Goal: Task Accomplishment & Management: Use online tool/utility

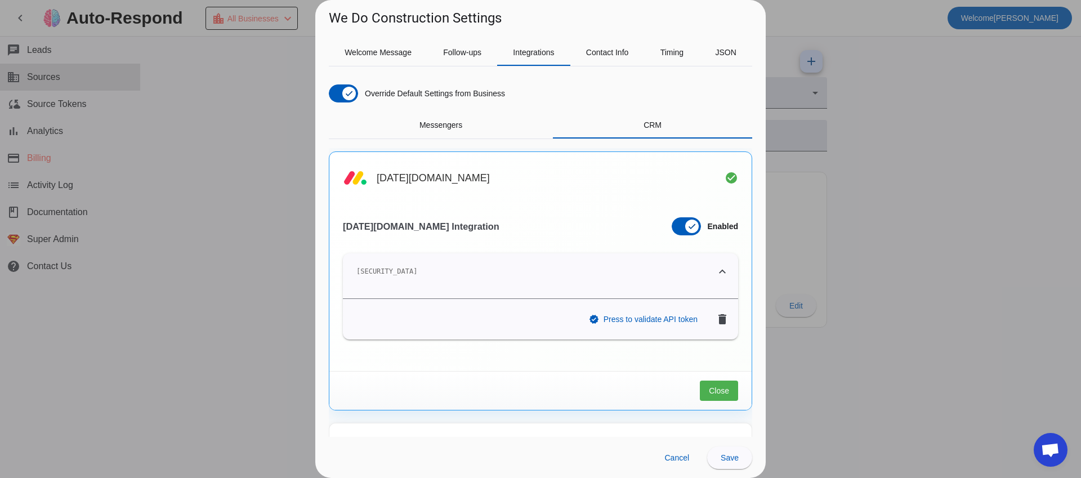
click at [232, 129] on div at bounding box center [540, 239] width 1081 height 478
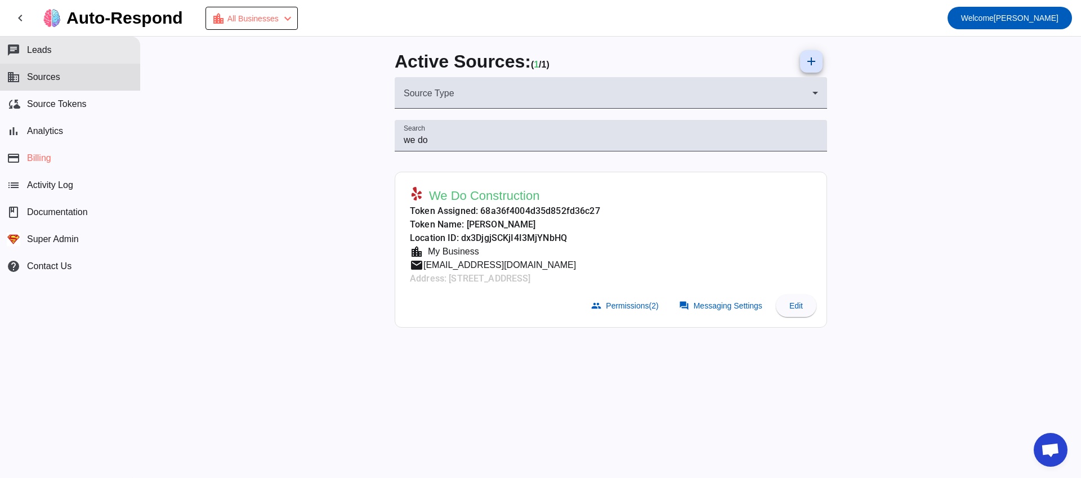
click at [91, 53] on button "chat Leads" at bounding box center [70, 50] width 140 height 27
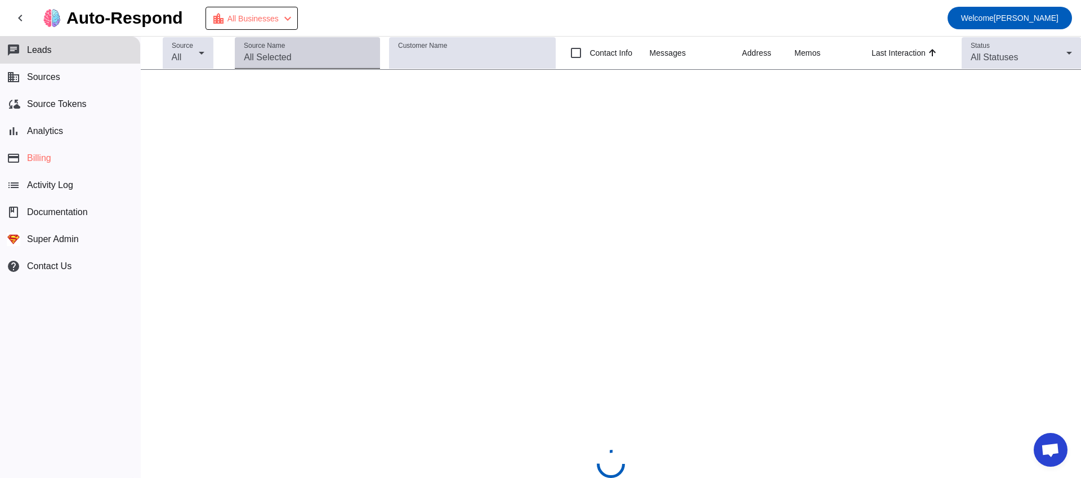
click at [306, 44] on div "Source Name" at bounding box center [307, 53] width 127 height 32
click at [304, 53] on input "Source Name" at bounding box center [307, 58] width 127 height 14
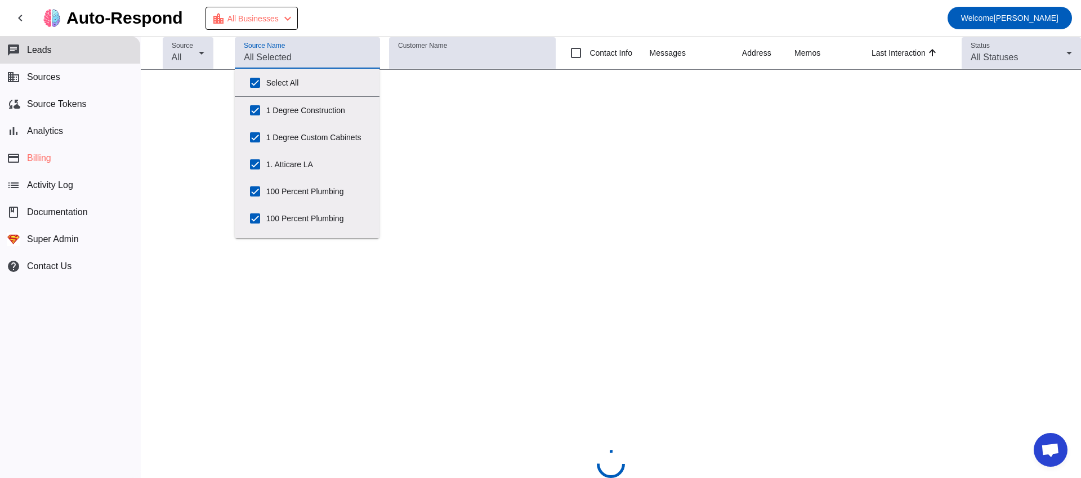
click at [264, 76] on input "Select All" at bounding box center [255, 83] width 23 height 23
checkbox input "false"
click at [277, 51] on input "Source Name" at bounding box center [307, 58] width 127 height 14
checkbox input "false"
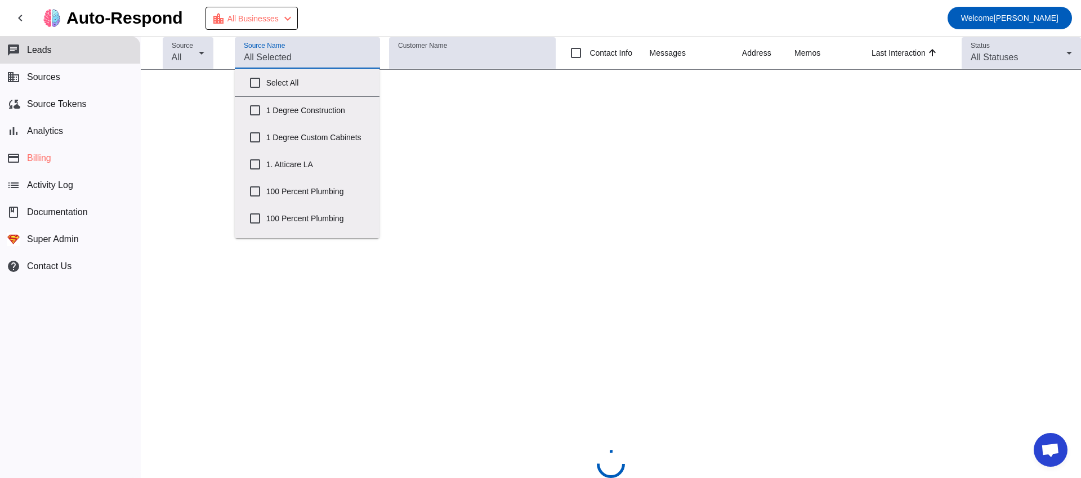
checkbox input "false"
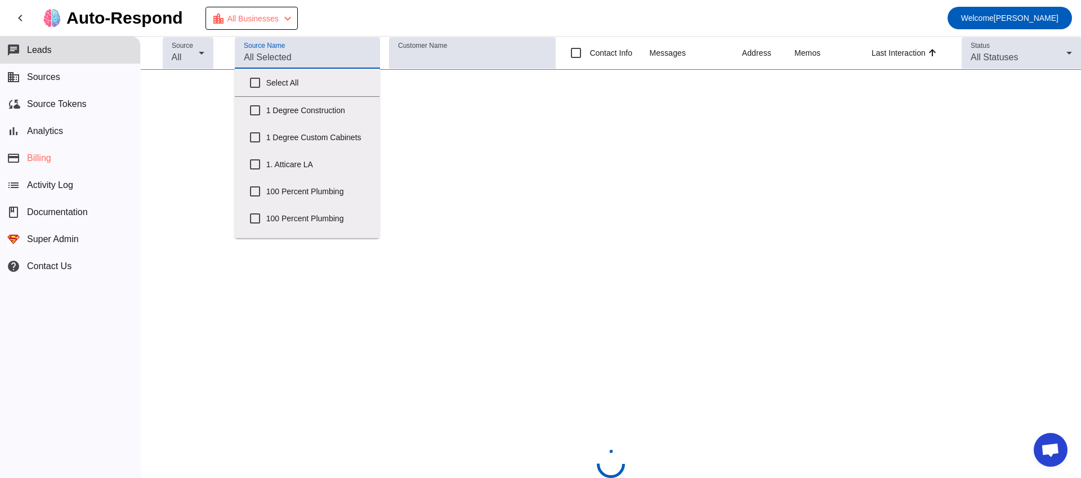
checkbox input "false"
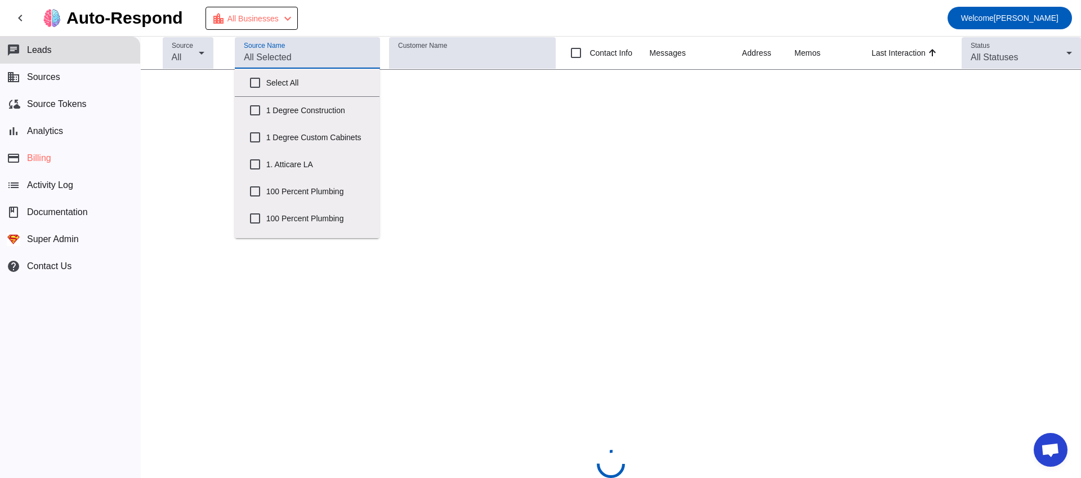
checkbox input "false"
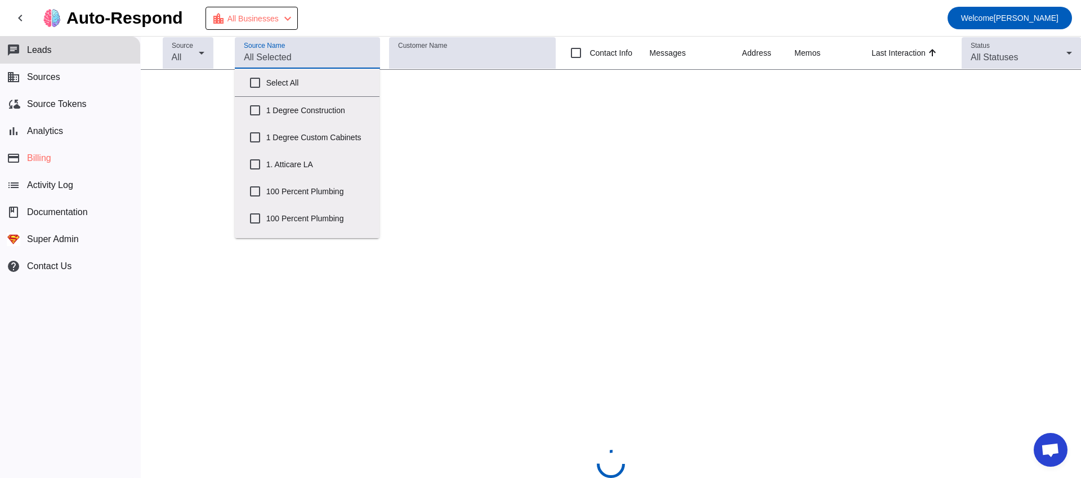
checkbox input "false"
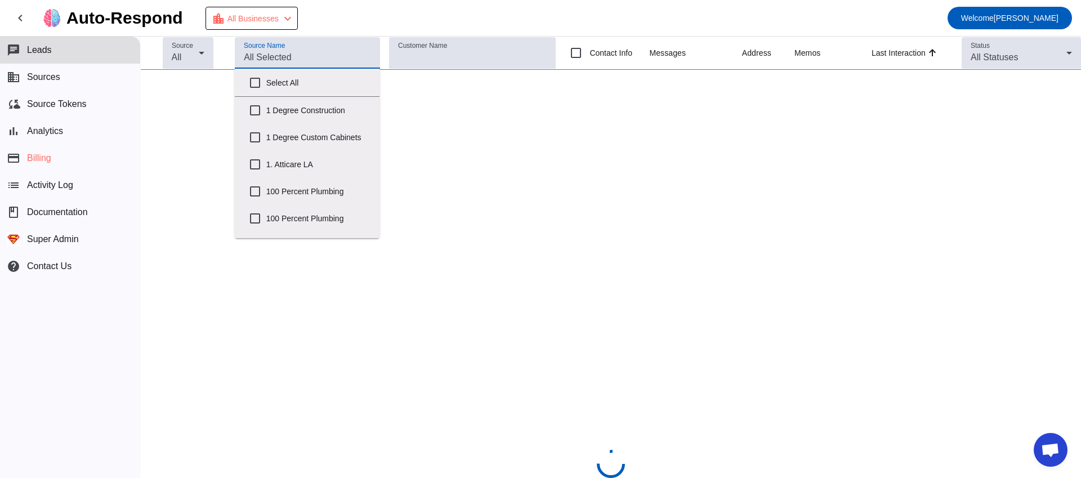
checkbox input "false"
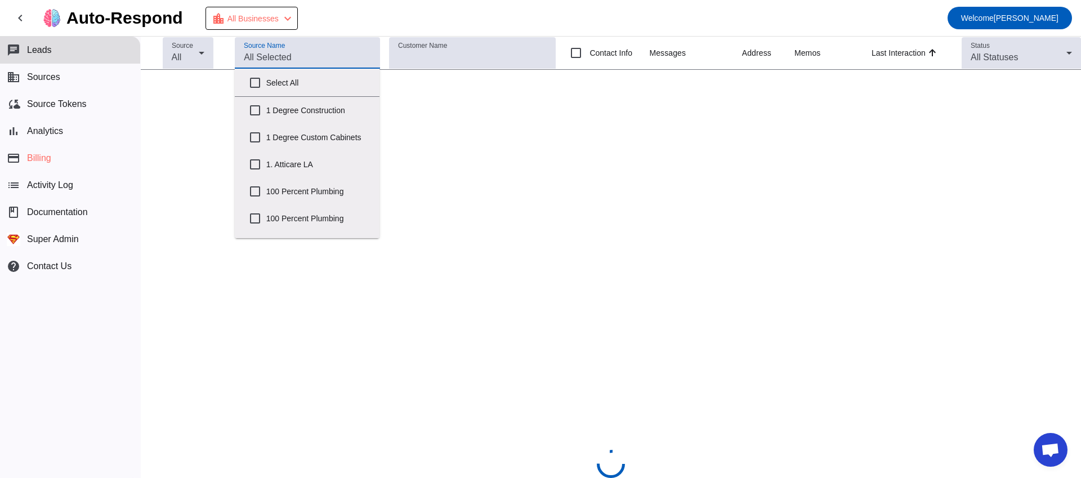
checkbox input "false"
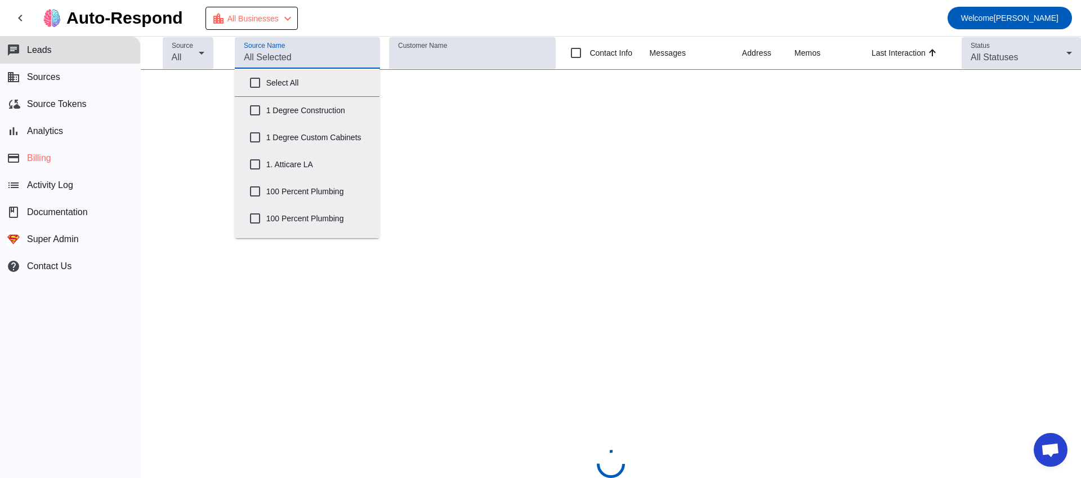
checkbox input "false"
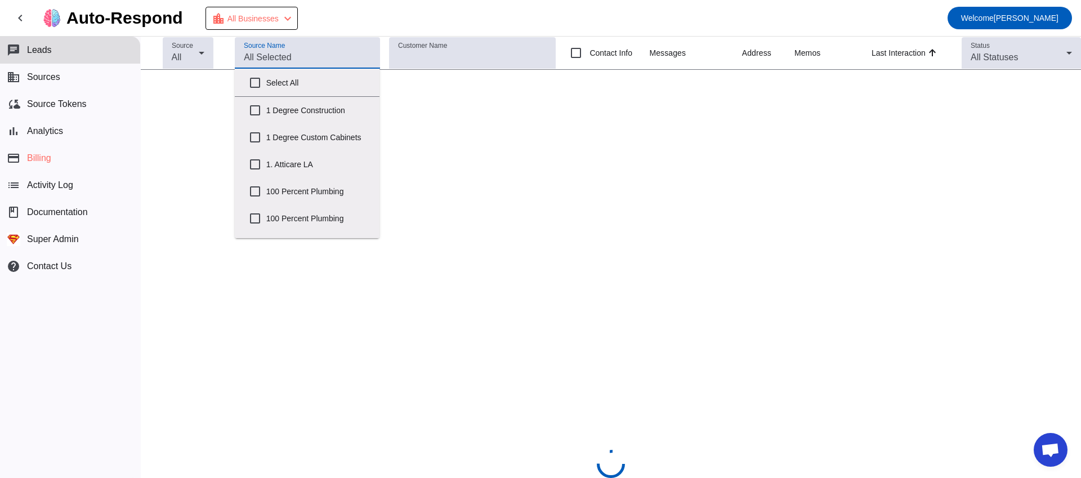
checkbox input "false"
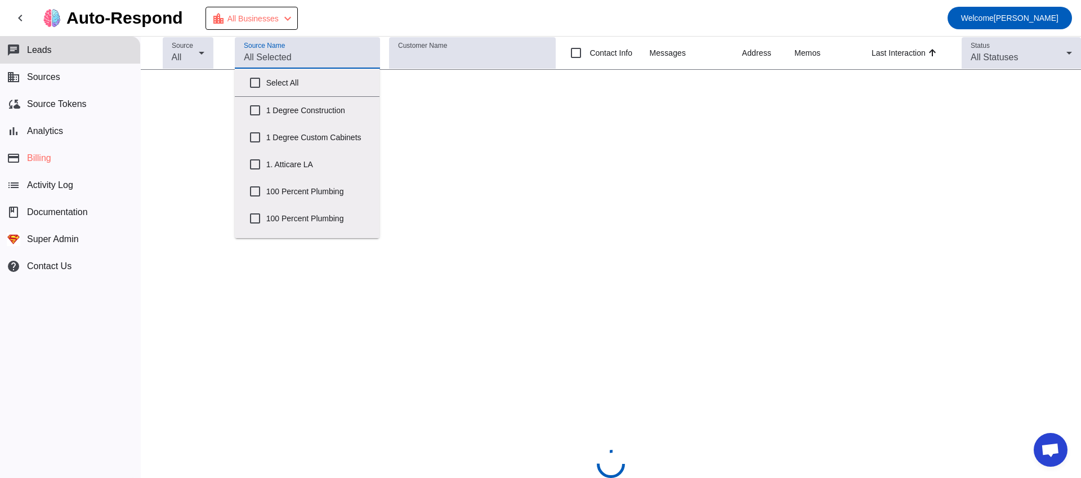
checkbox input "false"
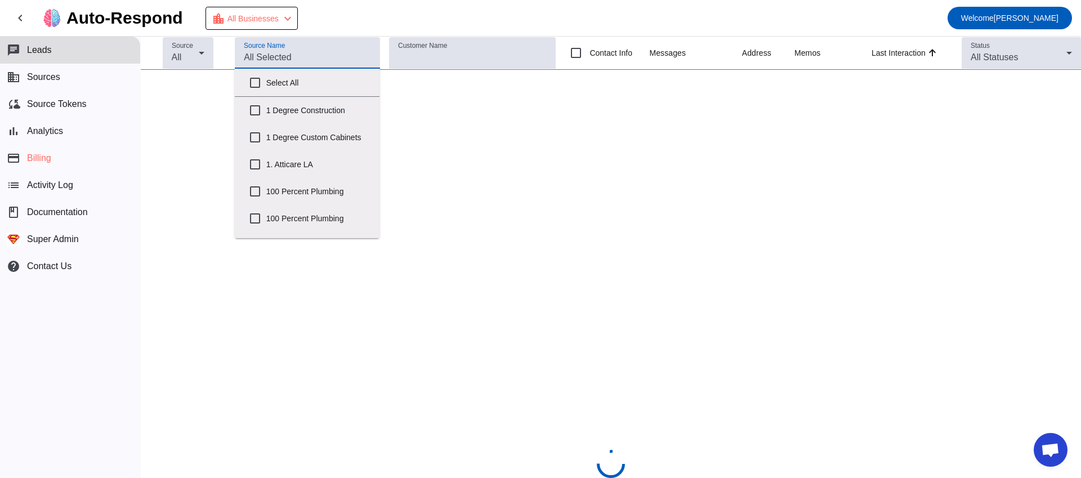
checkbox input "false"
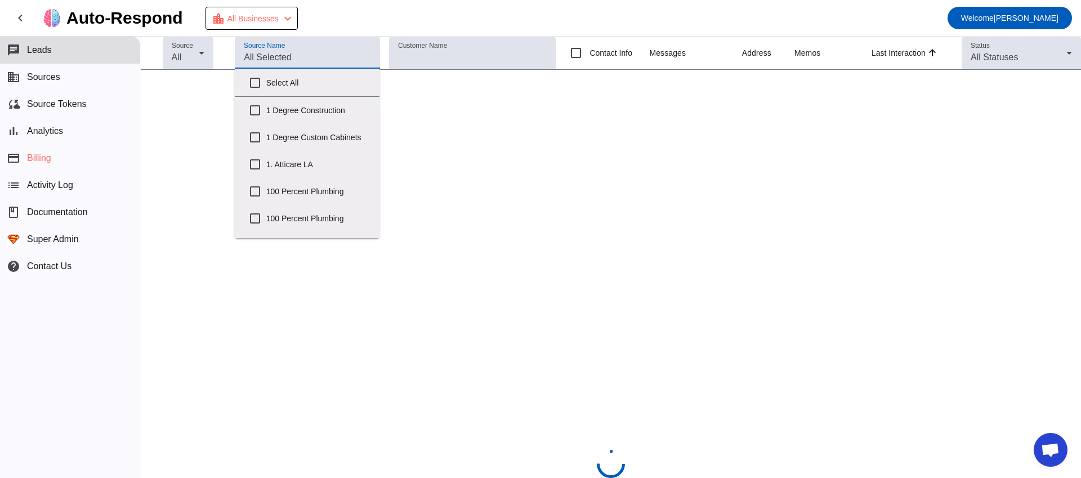
checkbox input "false"
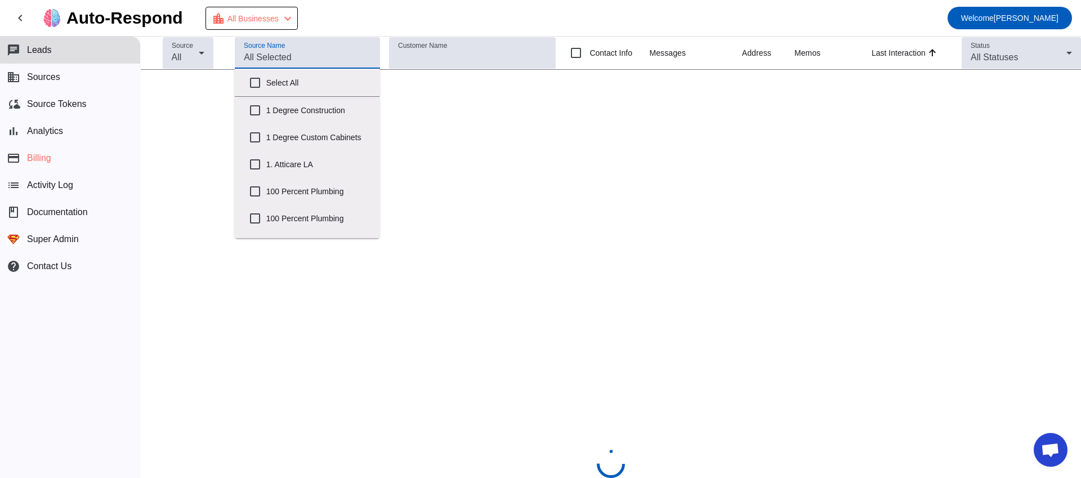
checkbox input "false"
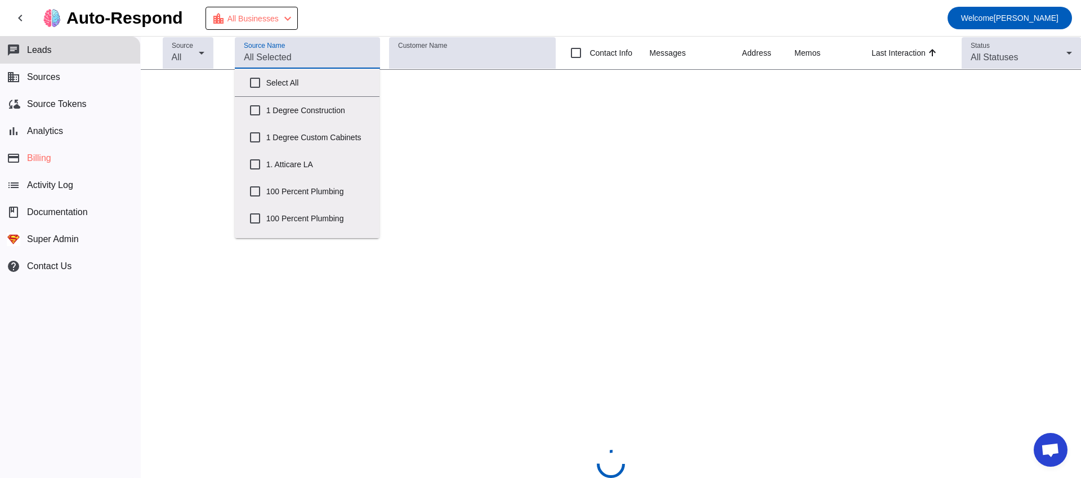
checkbox input "false"
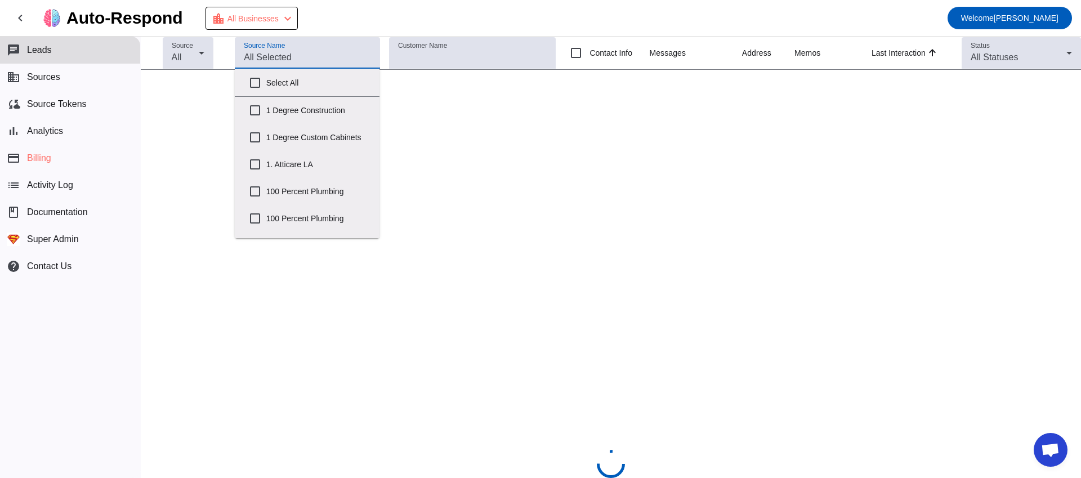
checkbox input "false"
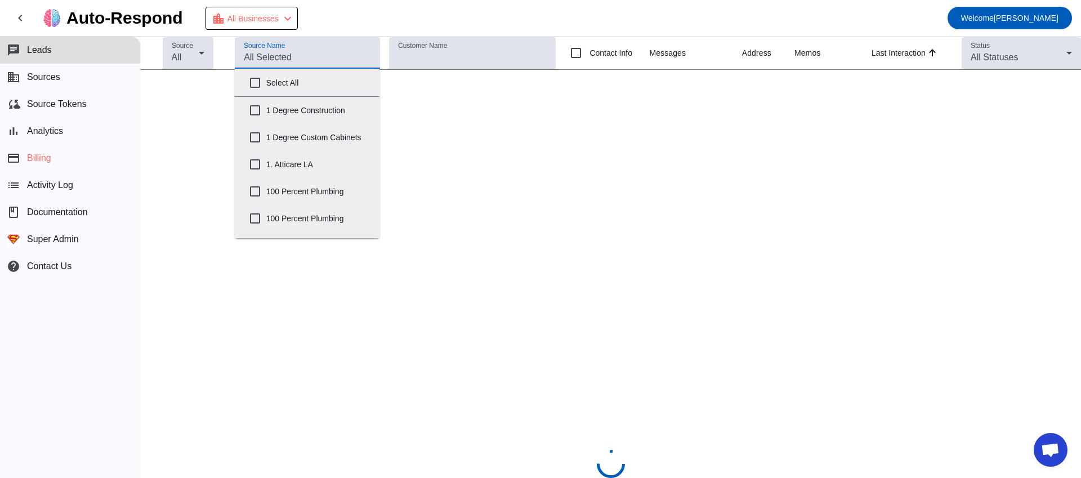
checkbox input "false"
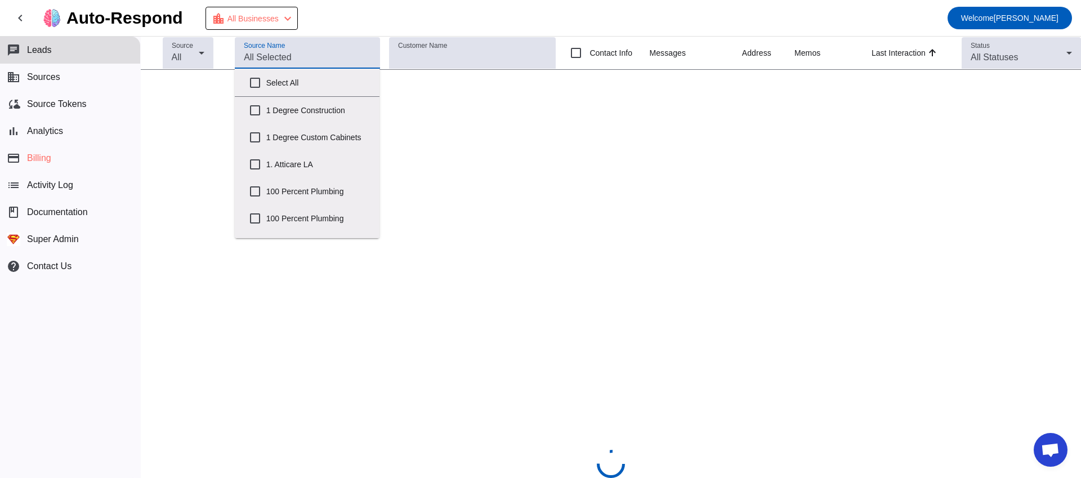
checkbox input "false"
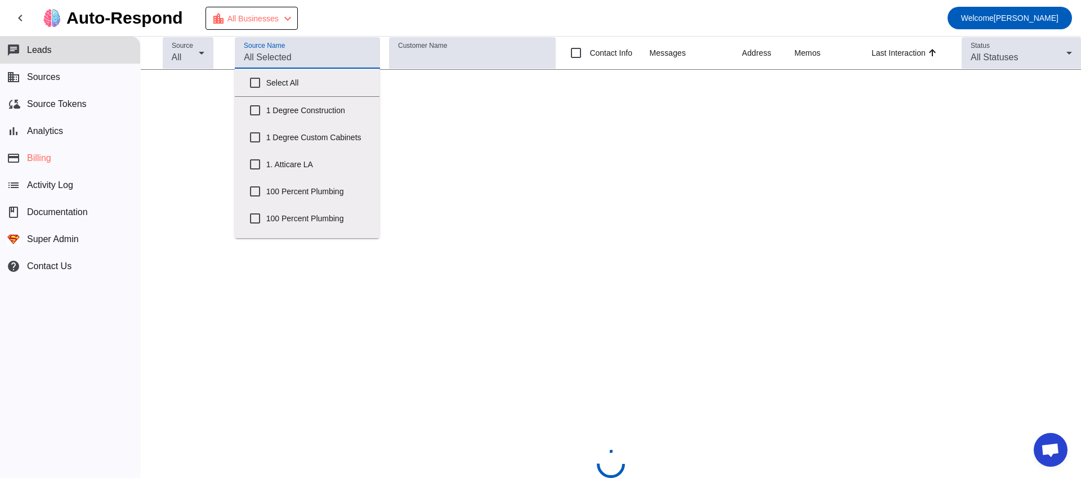
checkbox input "false"
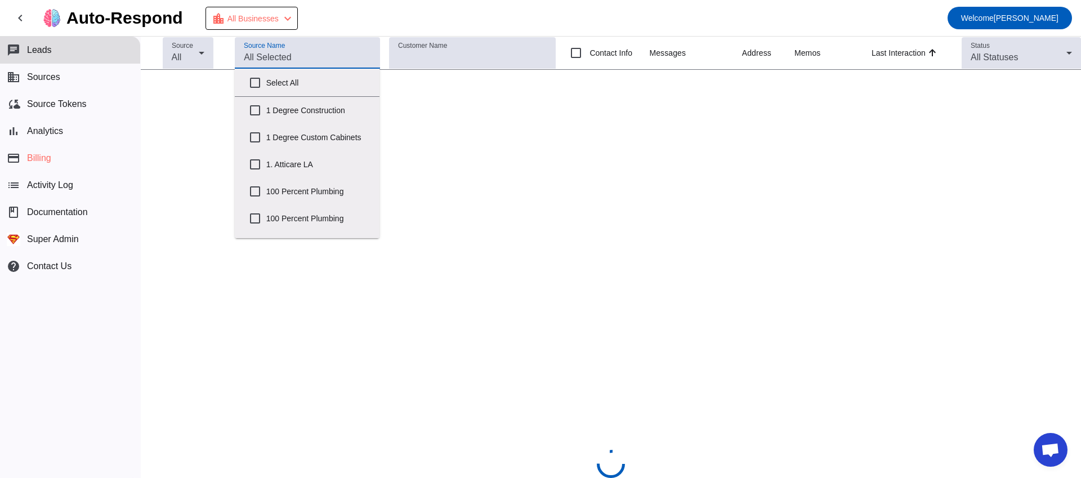
checkbox input "false"
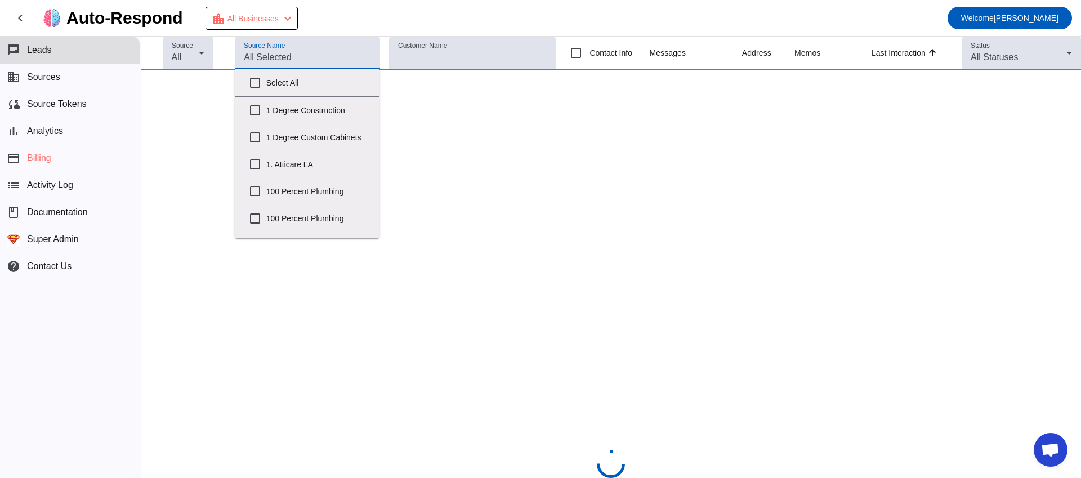
checkbox input "false"
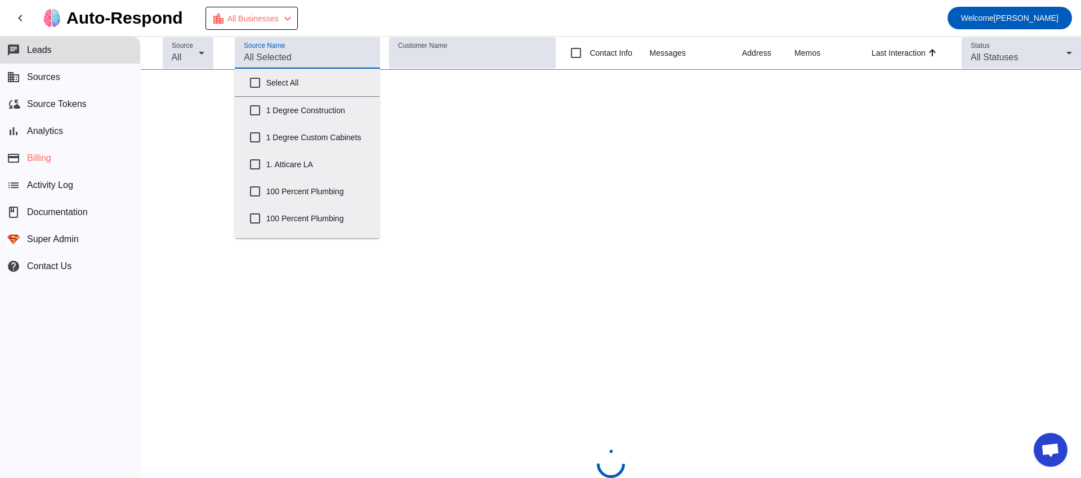
checkbox input "false"
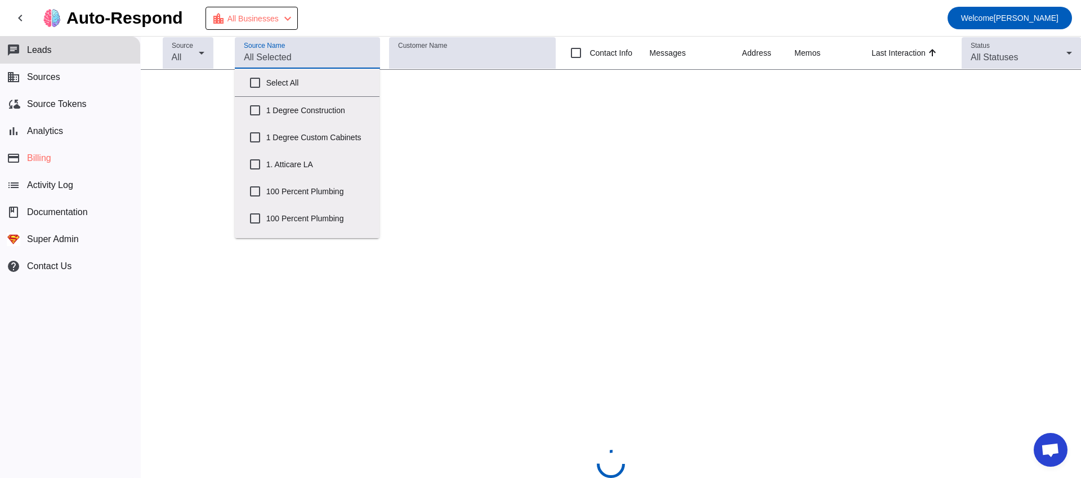
checkbox input "false"
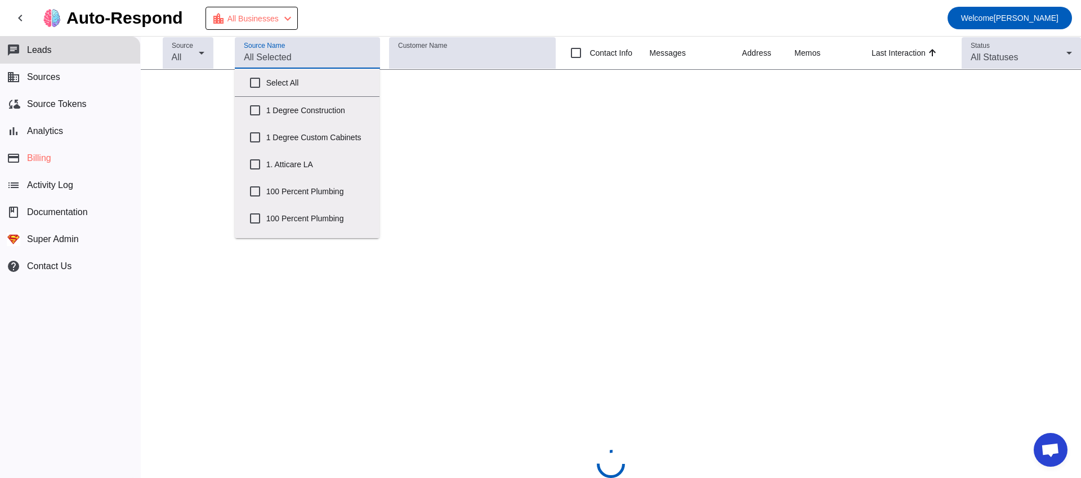
checkbox input "false"
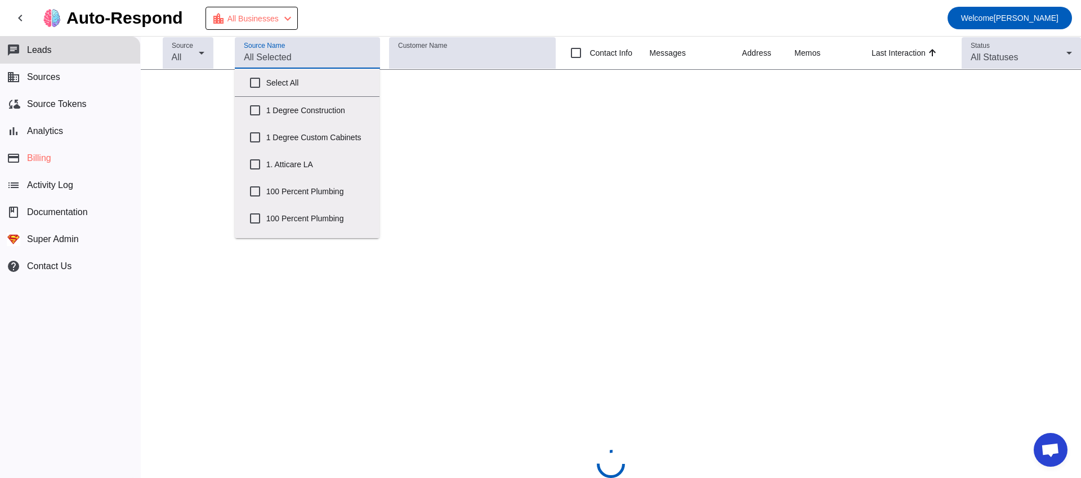
checkbox input "false"
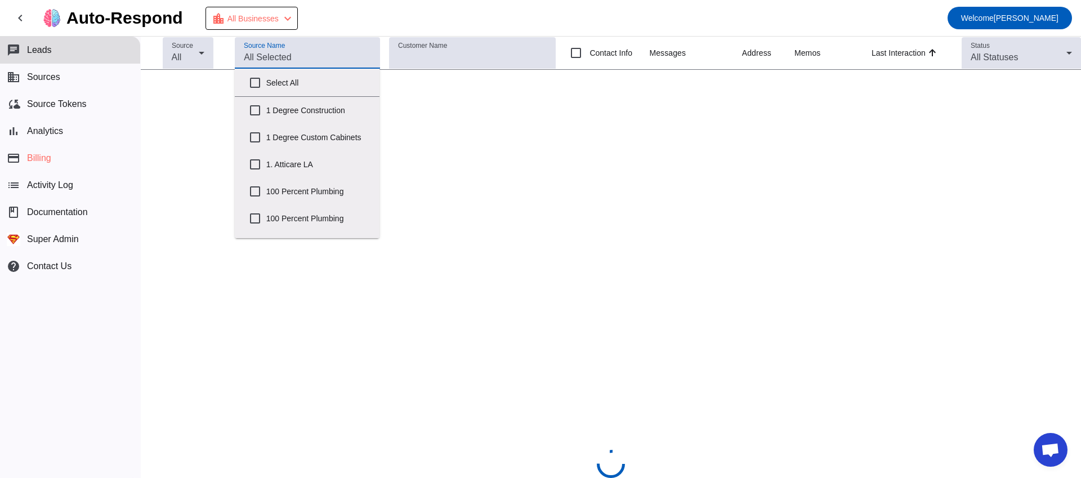
checkbox input "false"
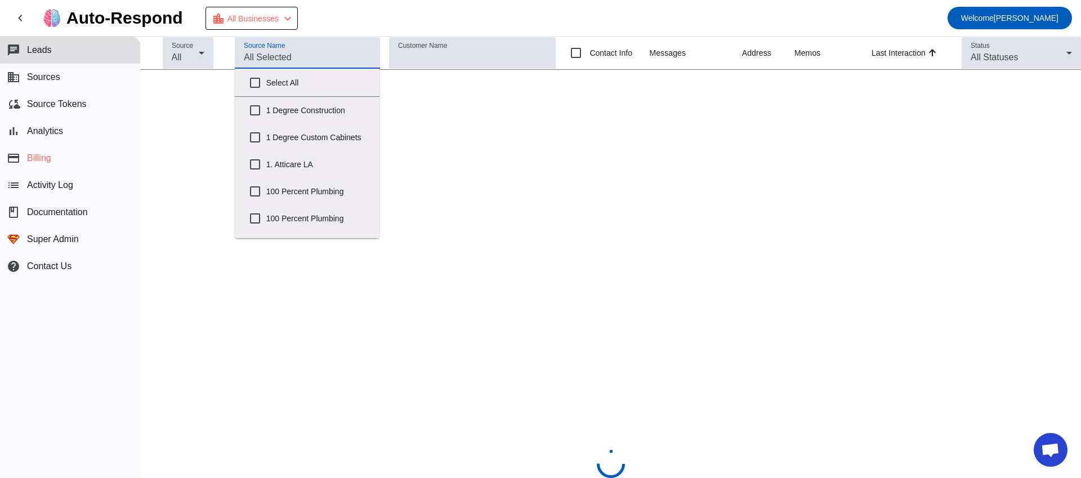
checkbox input "false"
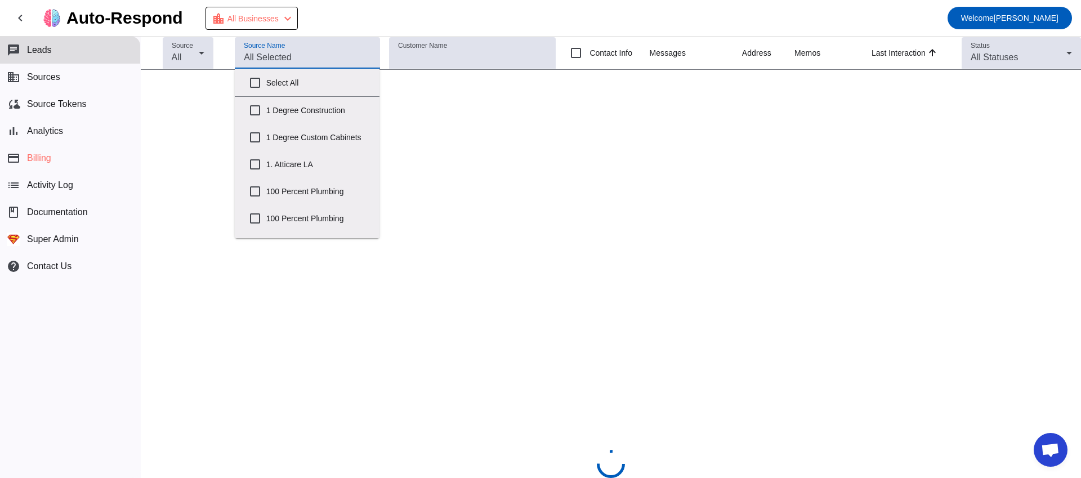
checkbox input "false"
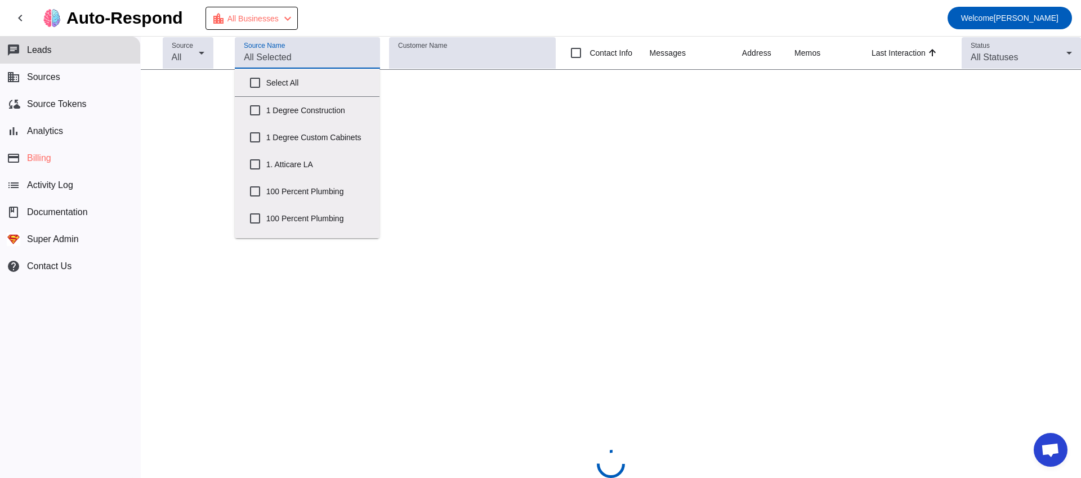
checkbox input "false"
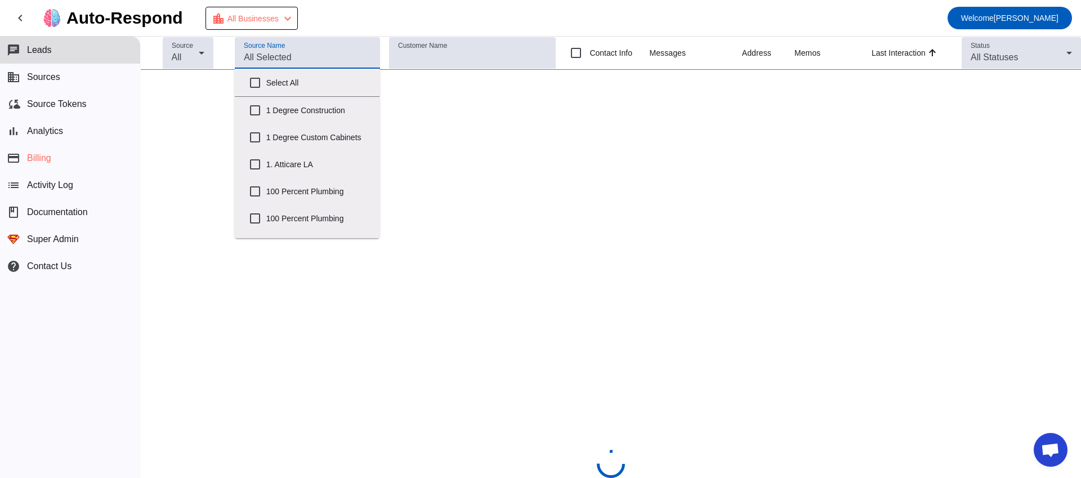
checkbox input "false"
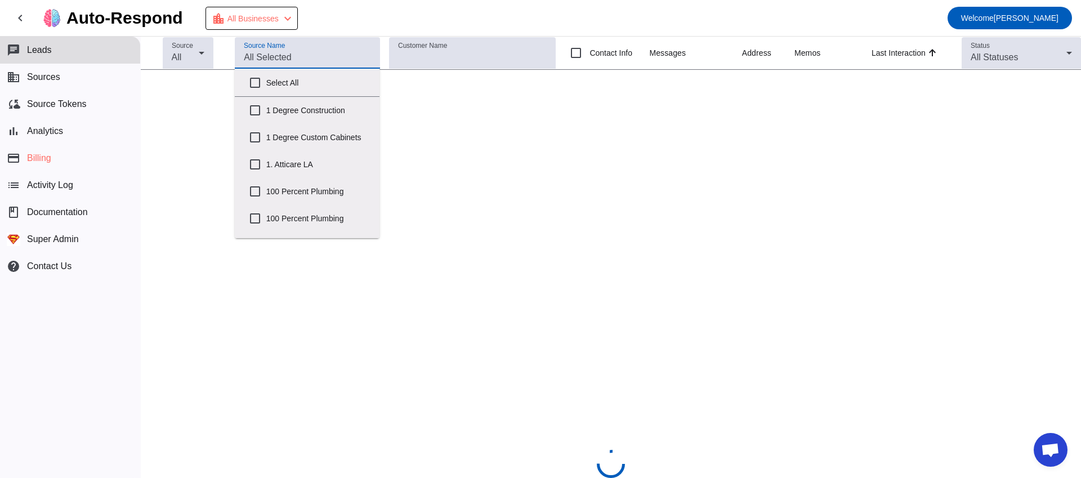
checkbox input "false"
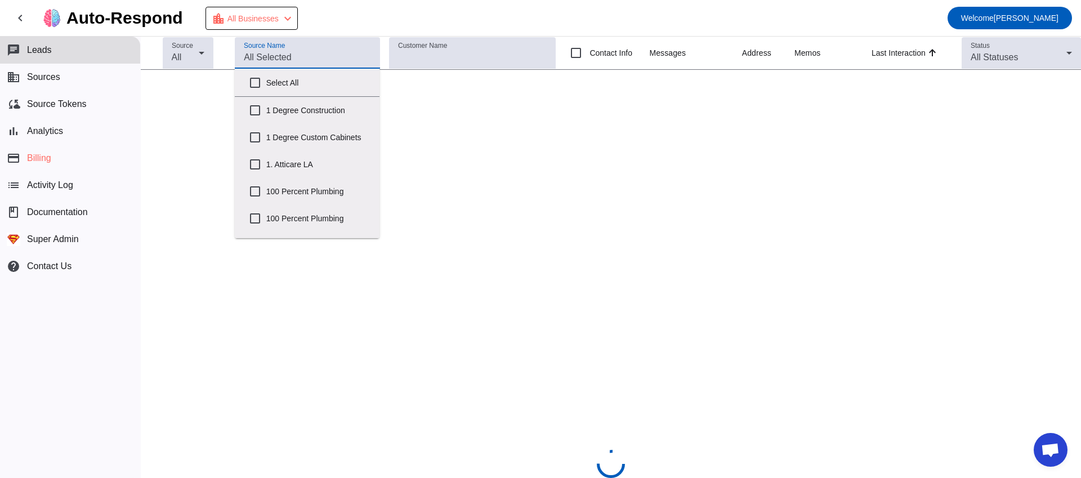
checkbox input "false"
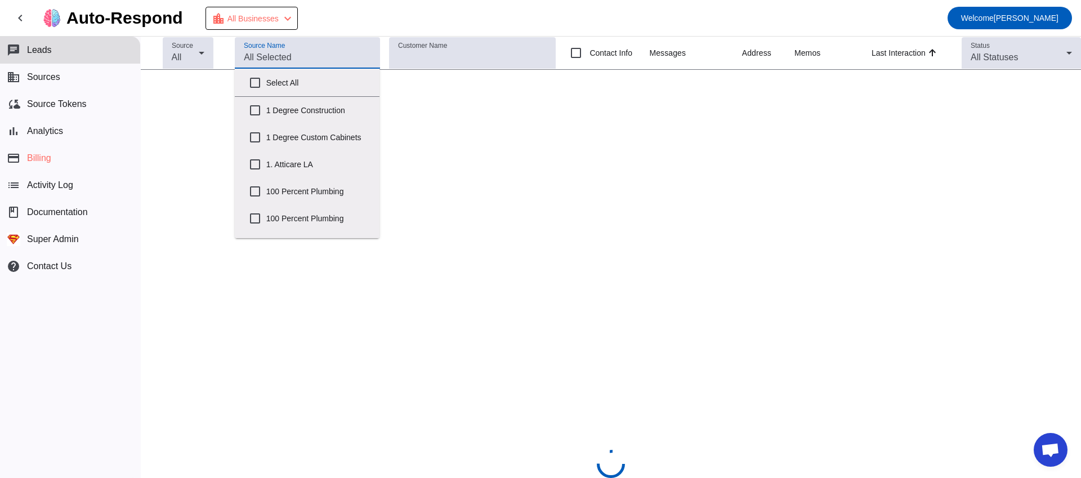
checkbox input "false"
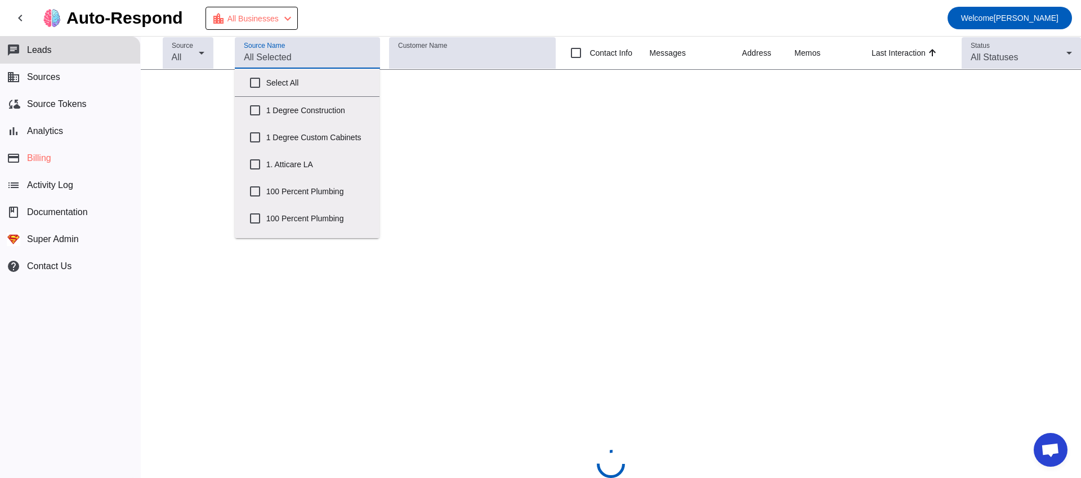
checkbox input "false"
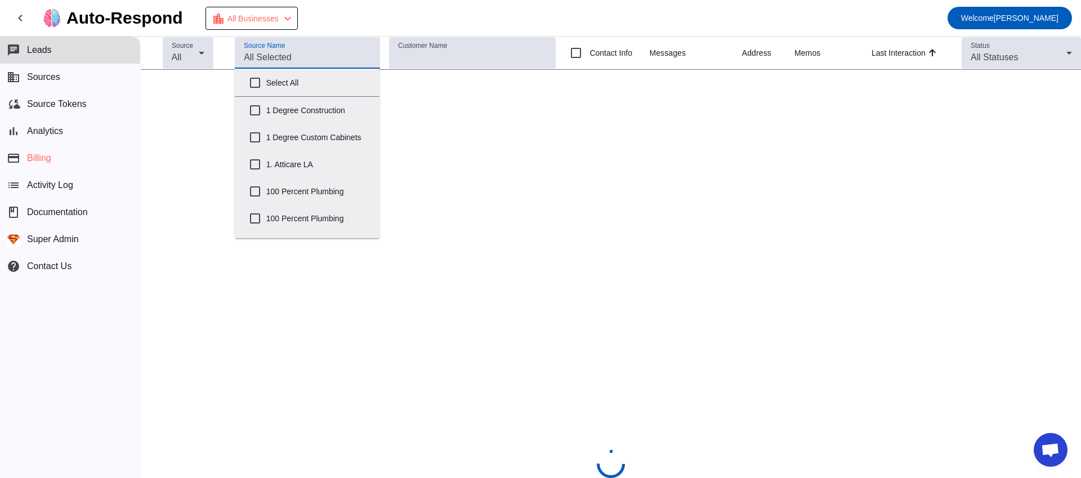
checkbox input "false"
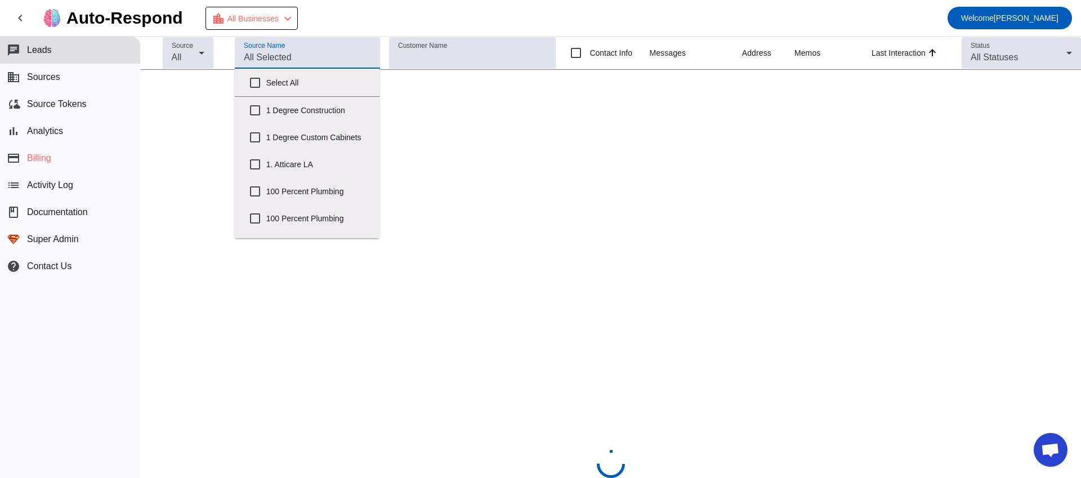
checkbox input "false"
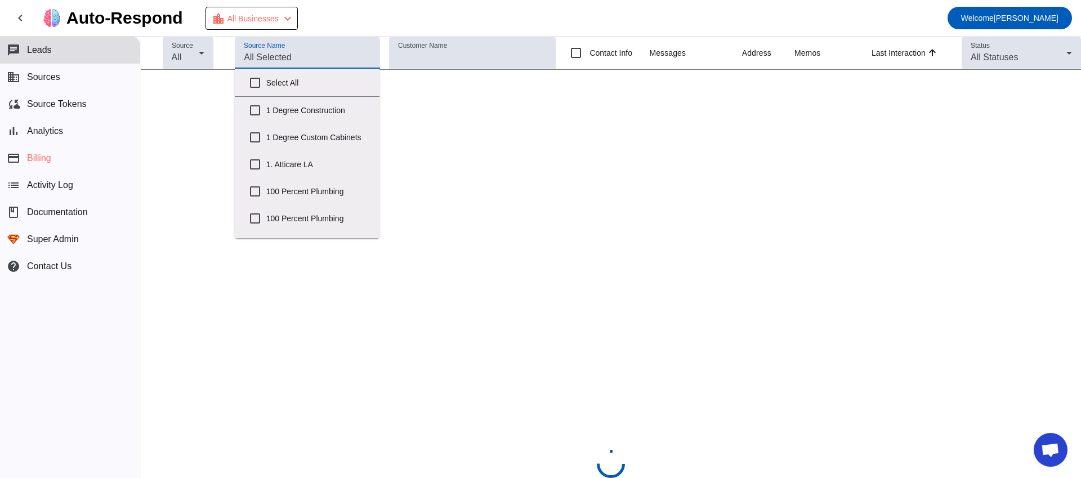
checkbox input "false"
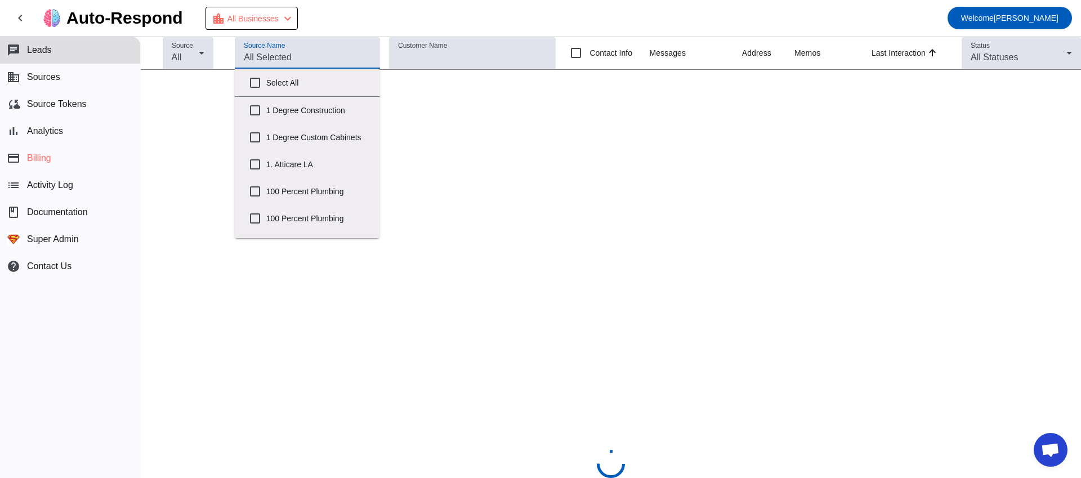
checkbox input "false"
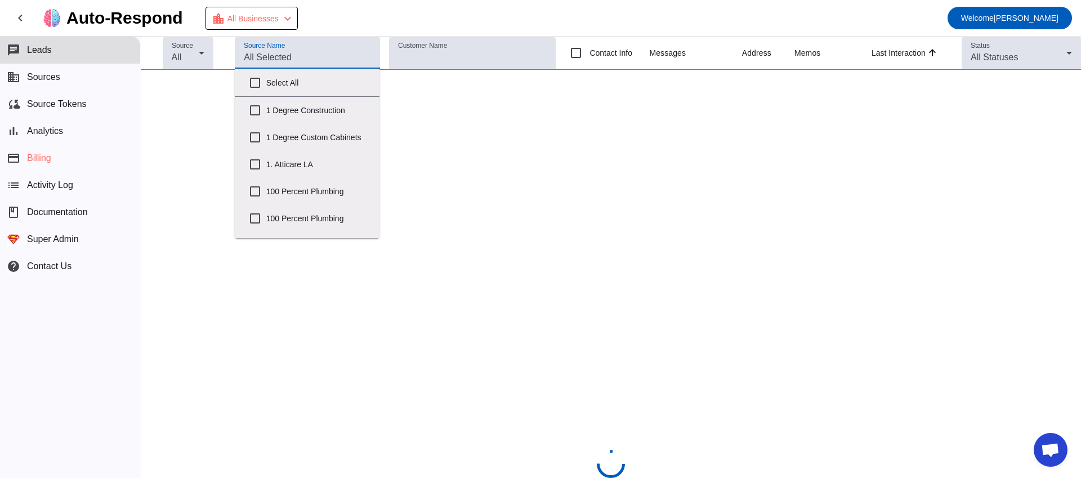
checkbox input "false"
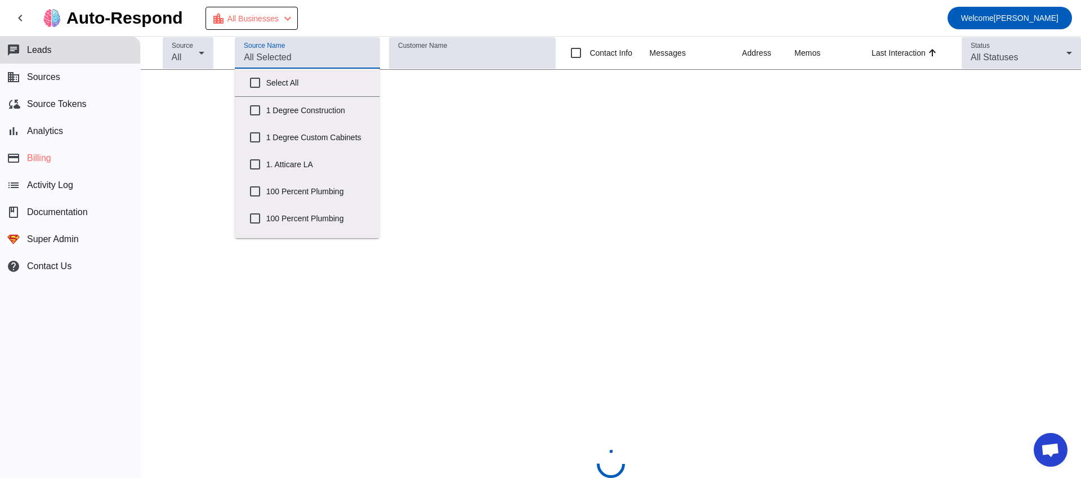
checkbox input "false"
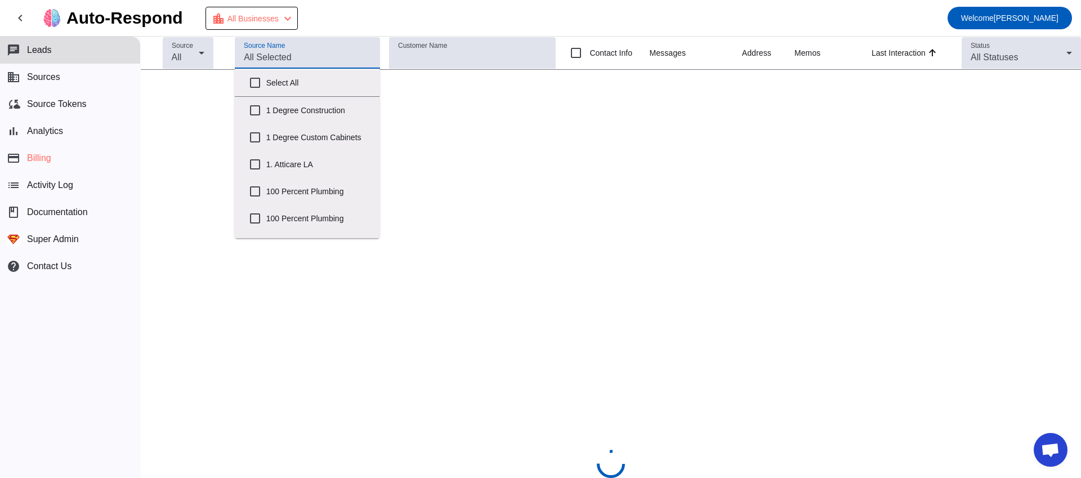
checkbox input "false"
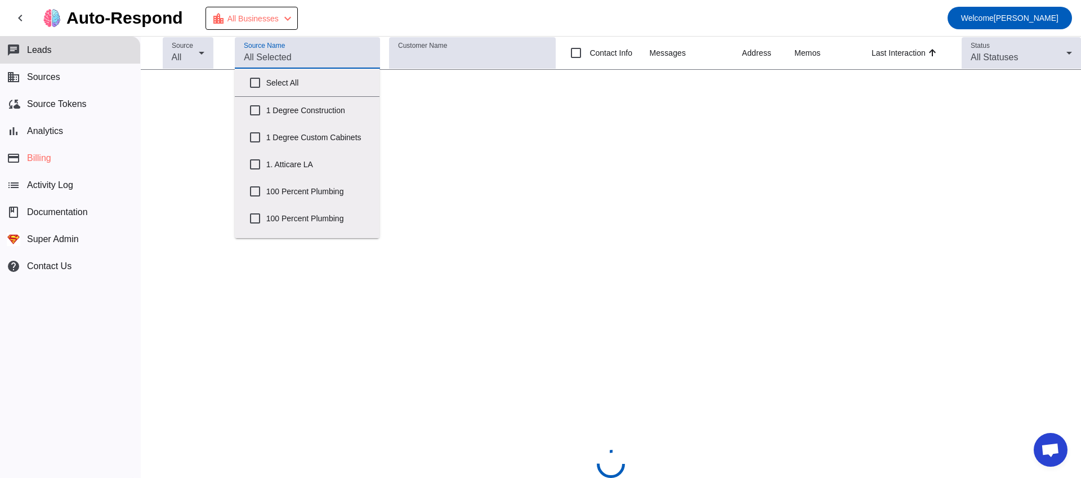
checkbox input "false"
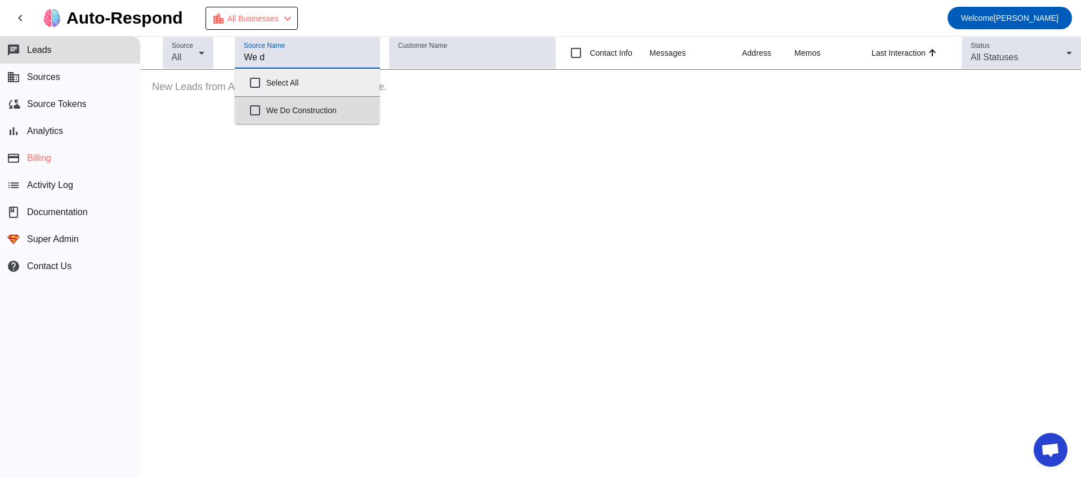
drag, startPoint x: 303, startPoint y: 120, endPoint x: 304, endPoint y: 113, distance: 6.9
click at [304, 119] on label "We Do Construction" at bounding box center [318, 110] width 104 height 25
click at [266, 119] on input "We Do Construction" at bounding box center [255, 110] width 23 height 23
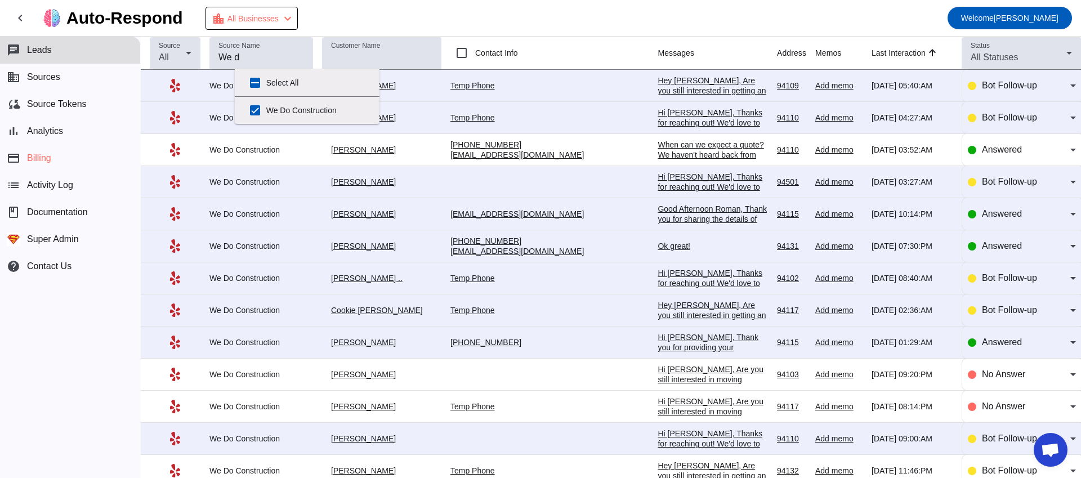
click at [434, 155] on div "[PERSON_NAME]" at bounding box center [381, 150] width 119 height 10
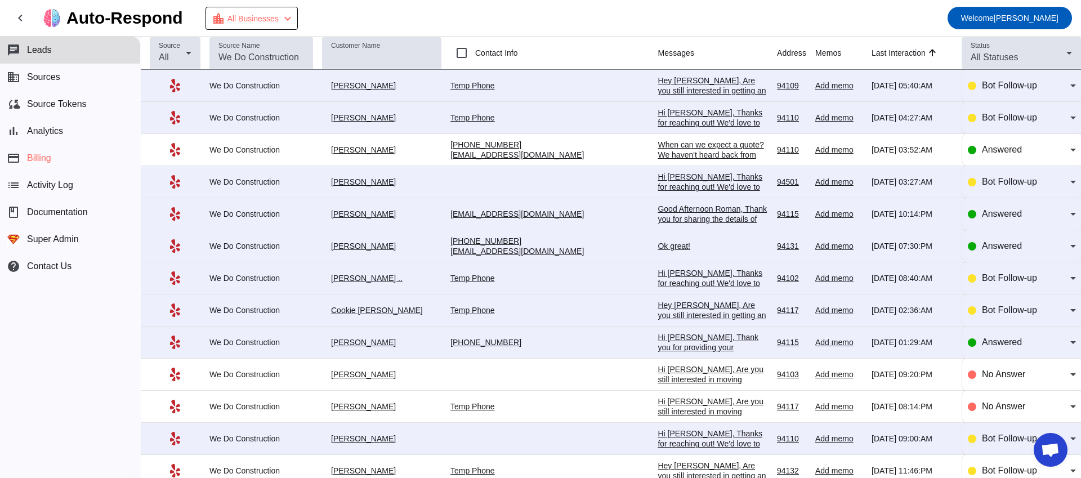
click at [658, 86] on div "Hey [PERSON_NAME], Are you still interested in getting an estimate? Is there a …" at bounding box center [713, 105] width 110 height 61
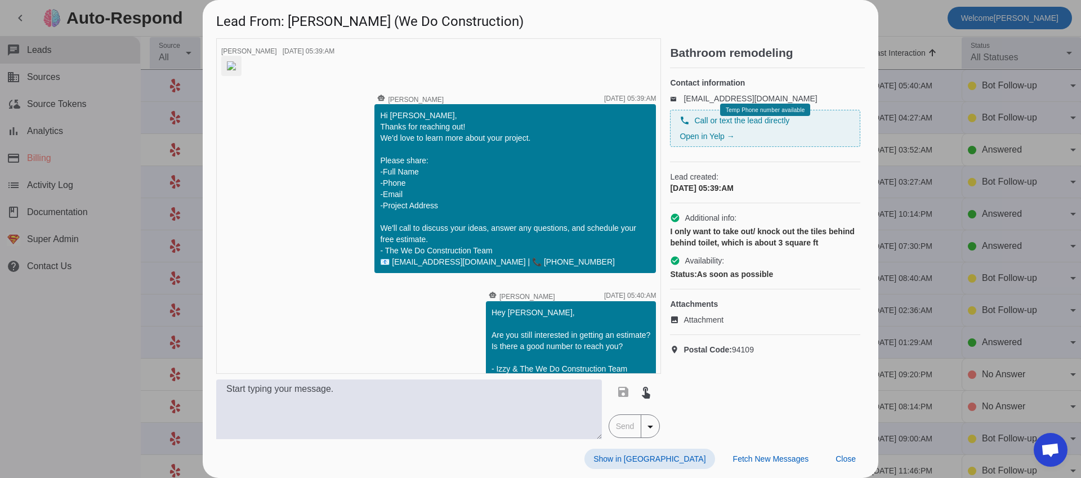
scroll to position [18, 0]
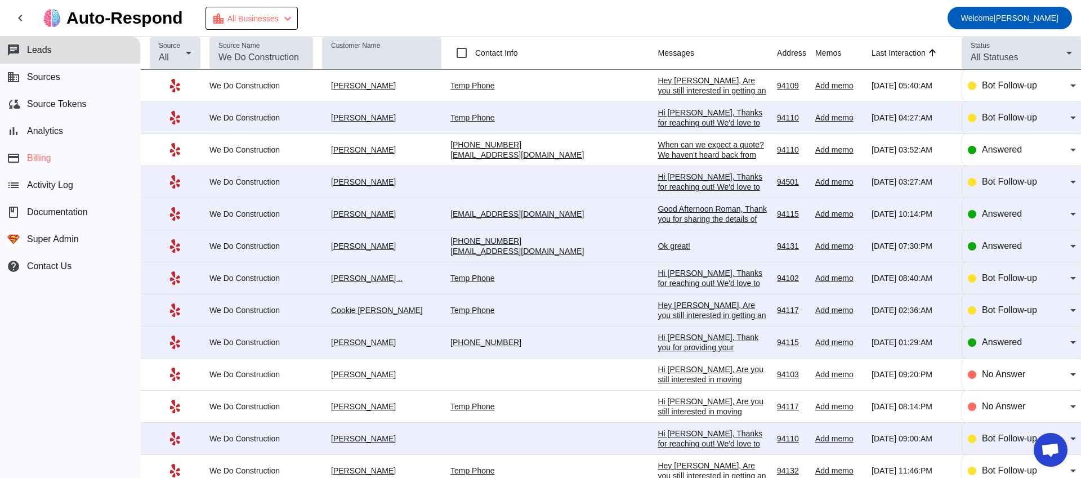
click at [658, 118] on div "Hi [PERSON_NAME], Thanks for reaching out! We'd love to learn more about your p…" at bounding box center [713, 169] width 110 height 122
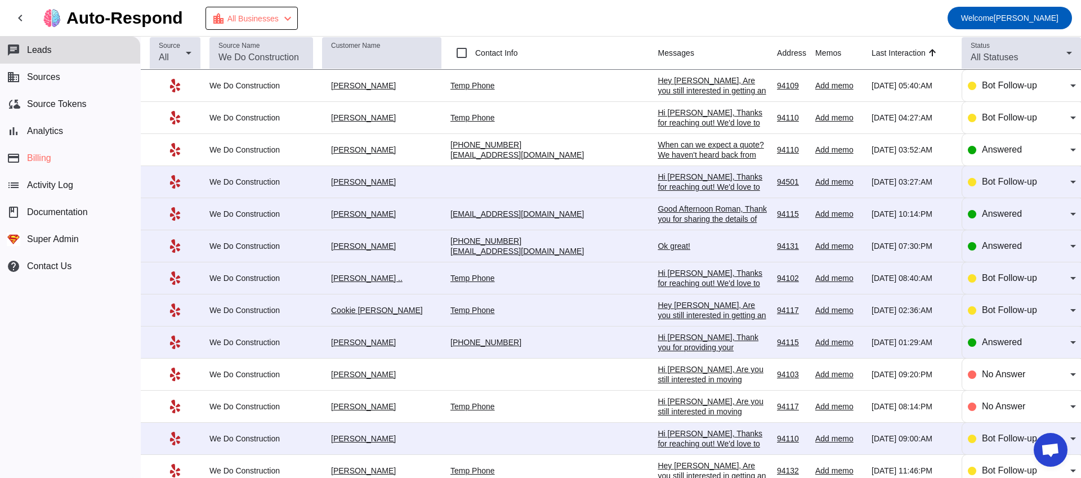
click at [658, 185] on div "Hi [PERSON_NAME], Thanks for reaching out! We'd love to learn more about your p…" at bounding box center [713, 233] width 110 height 122
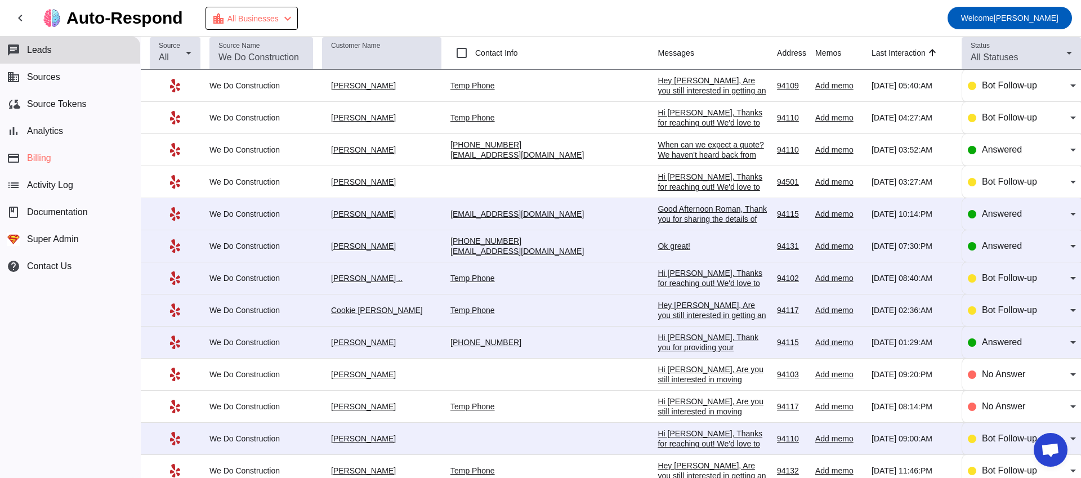
click at [658, 213] on div "Good Afternoon Roman, Thank you for sharing the details of your project with us…" at bounding box center [713, 295] width 110 height 182
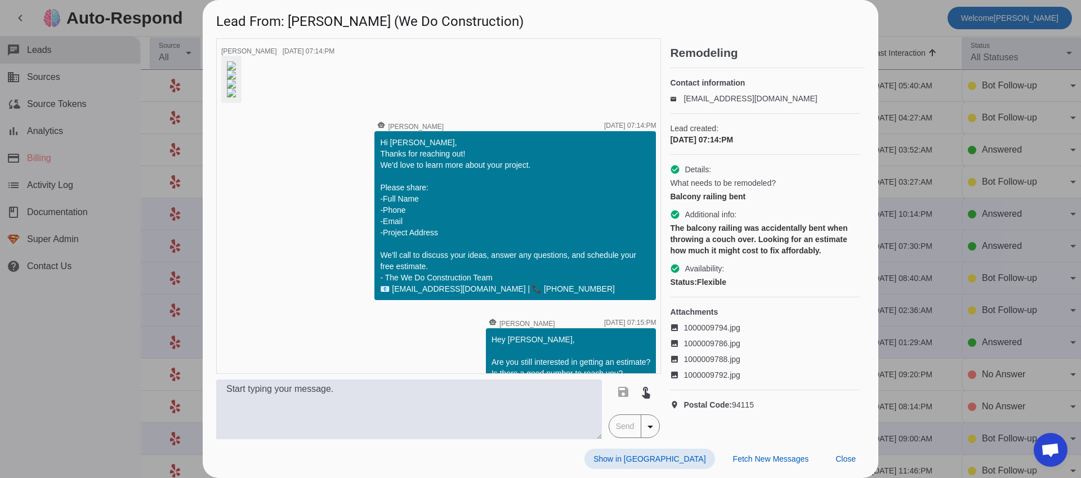
scroll to position [355, 0]
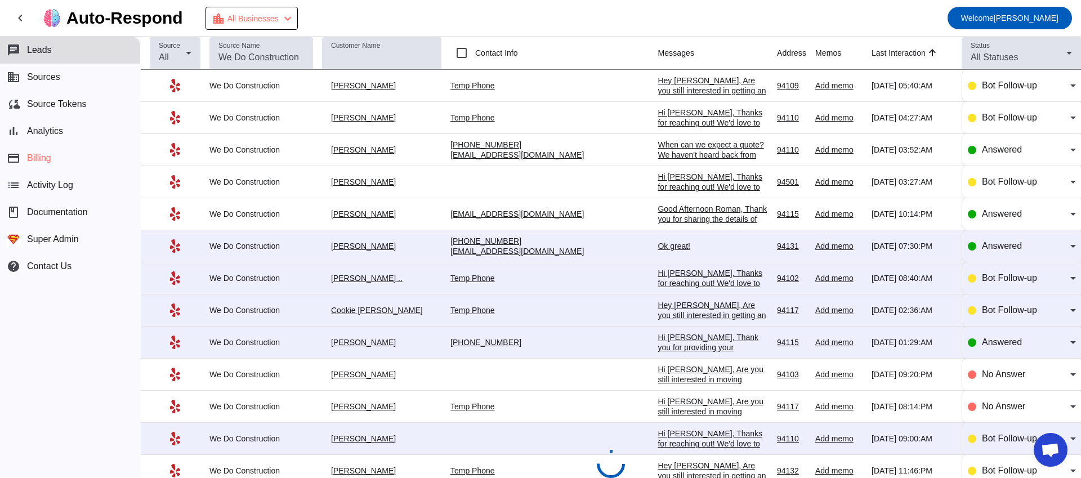
click at [658, 251] on div "Ok great!" at bounding box center [713, 246] width 110 height 10
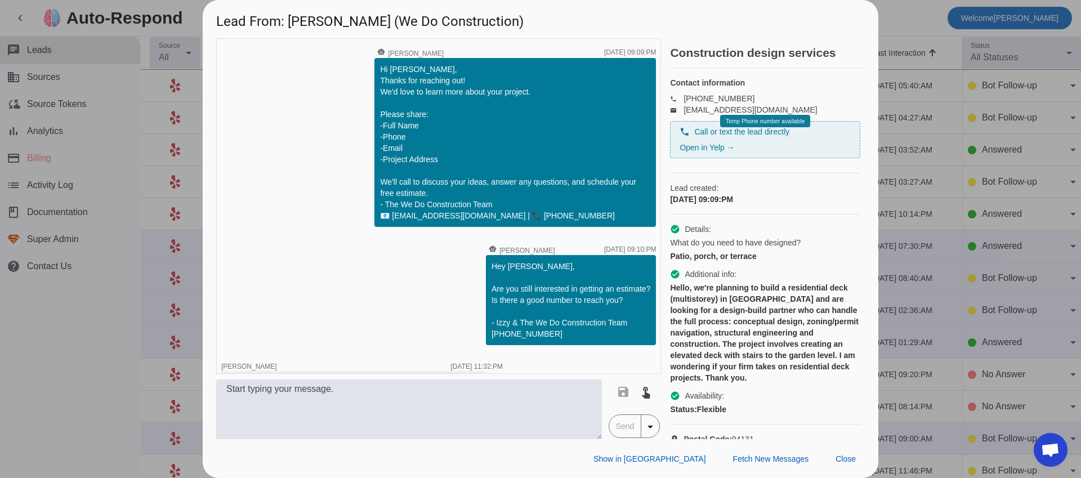
scroll to position [968, 0]
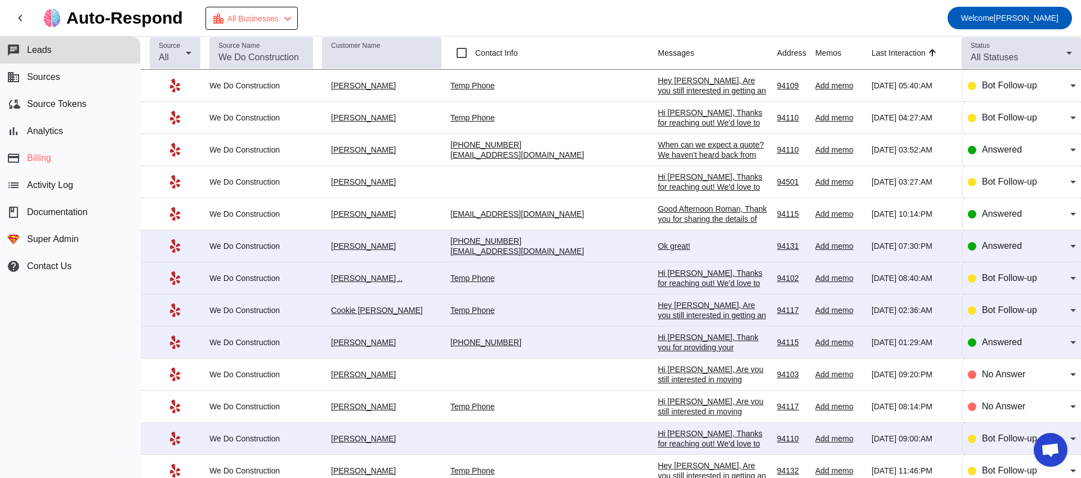
click at [658, 275] on div "Hi [PERSON_NAME], Thanks for reaching out! We'd love to learn more about your p…" at bounding box center [713, 329] width 110 height 122
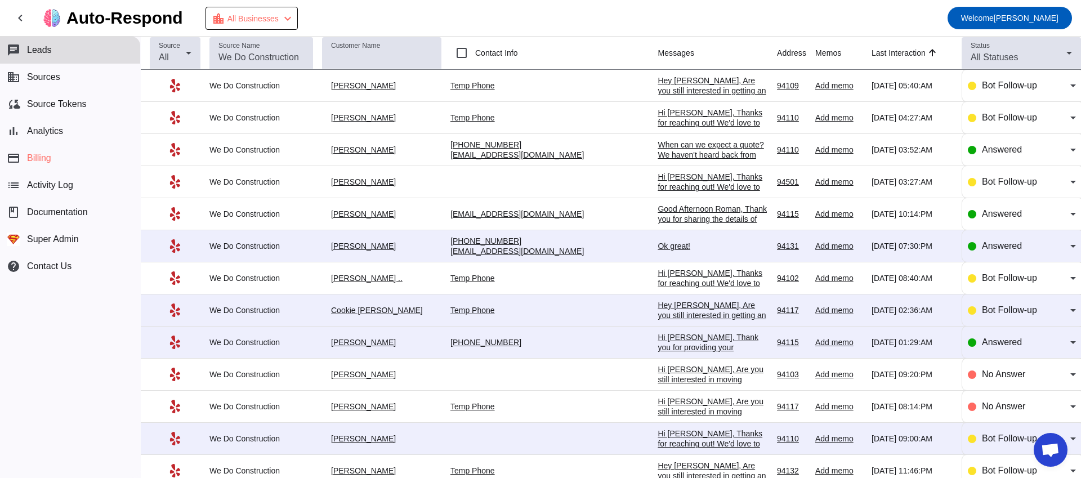
click at [658, 251] on div "Ok great!" at bounding box center [713, 246] width 110 height 10
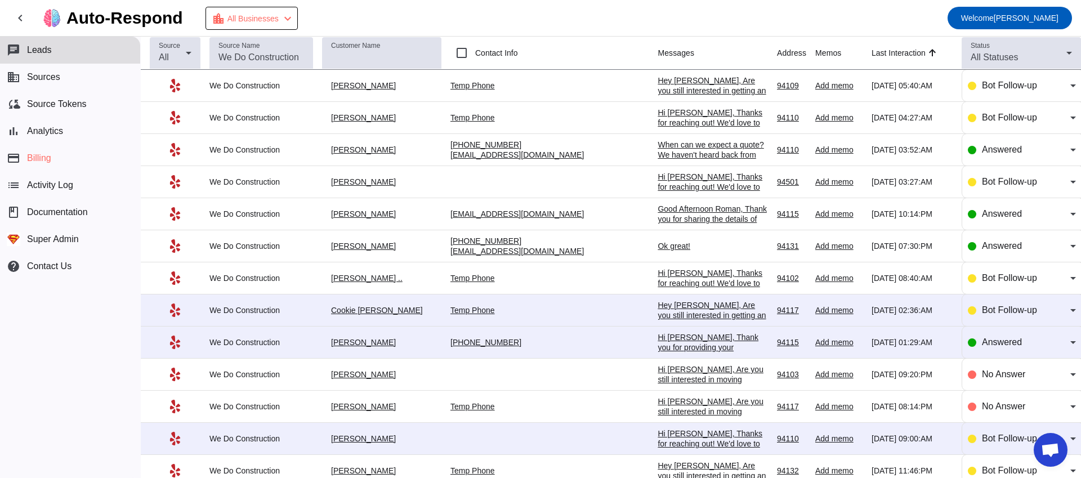
click at [658, 295] on td "Hi [PERSON_NAME], Thanks for reaching out! We'd love to learn more about your p…" at bounding box center [717, 278] width 119 height 32
click at [658, 321] on div "Hey [PERSON_NAME], Are you still interested in getting an estimate? Is there a …" at bounding box center [713, 330] width 110 height 61
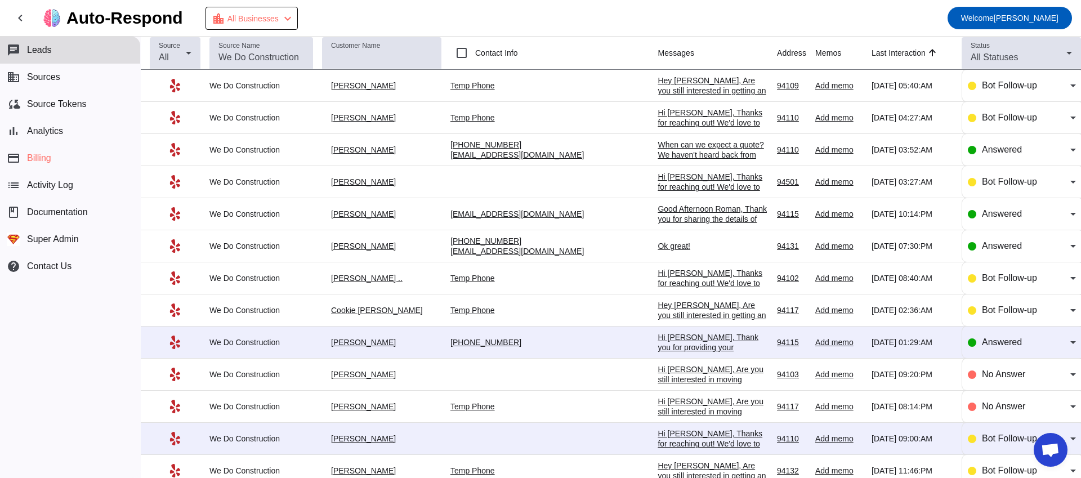
click at [658, 349] on div "Hi [PERSON_NAME], Thank you for providing your information! We'll get back to y…" at bounding box center [713, 362] width 110 height 61
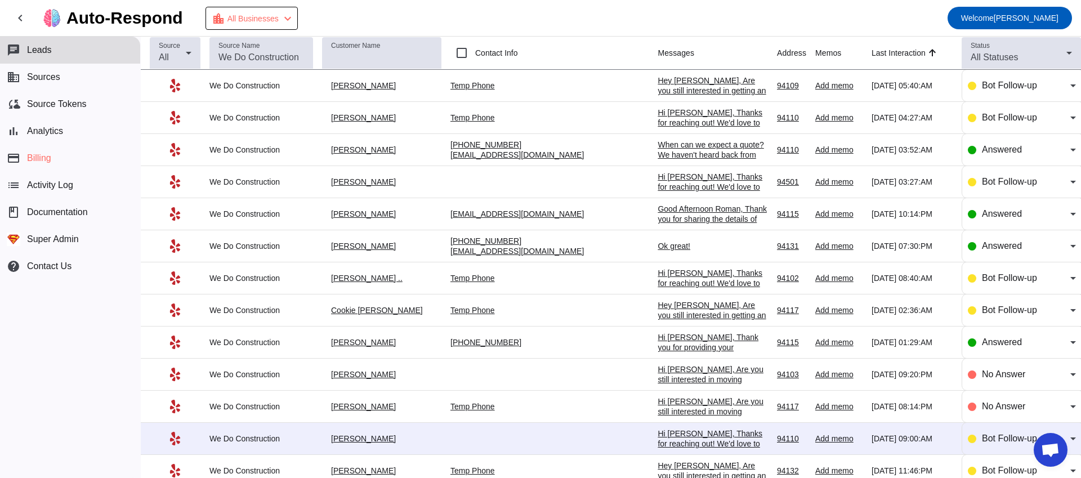
scroll to position [249, 0]
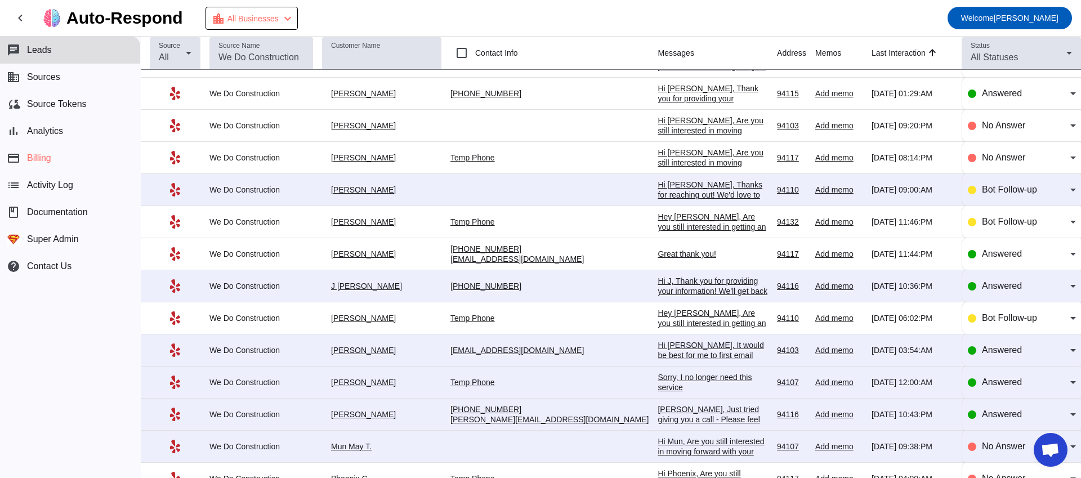
click at [658, 185] on td "Hi [PERSON_NAME], Thanks for reaching out! We'd love to learn more about your p…" at bounding box center [717, 190] width 119 height 32
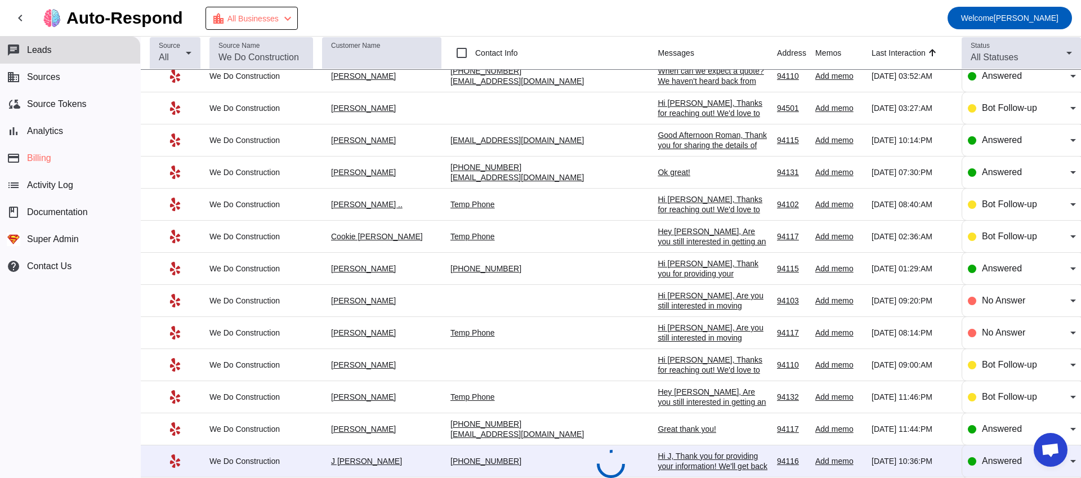
scroll to position [0, 0]
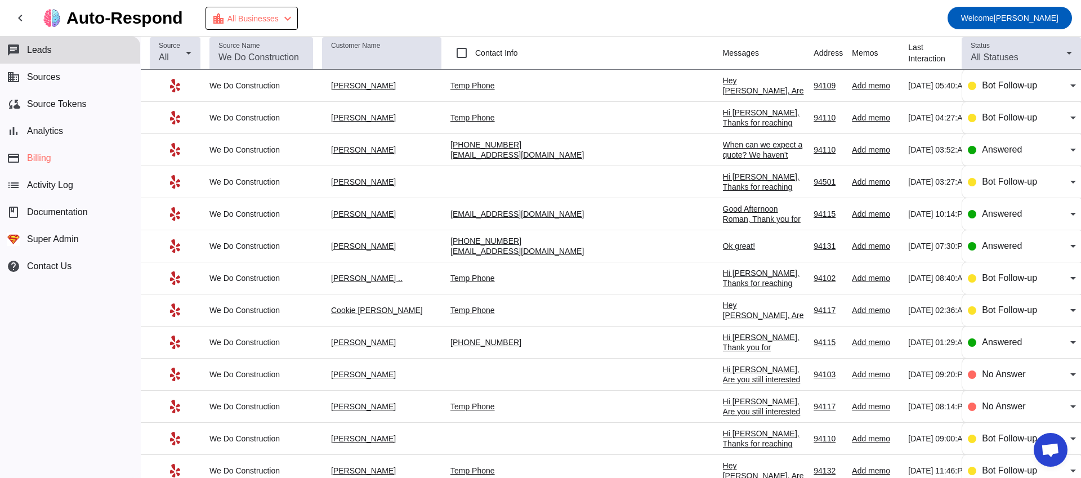
click at [723, 86] on div "Hey [PERSON_NAME], Are you still interested in getting an estimate? Is there a …" at bounding box center [764, 120] width 82 height 91
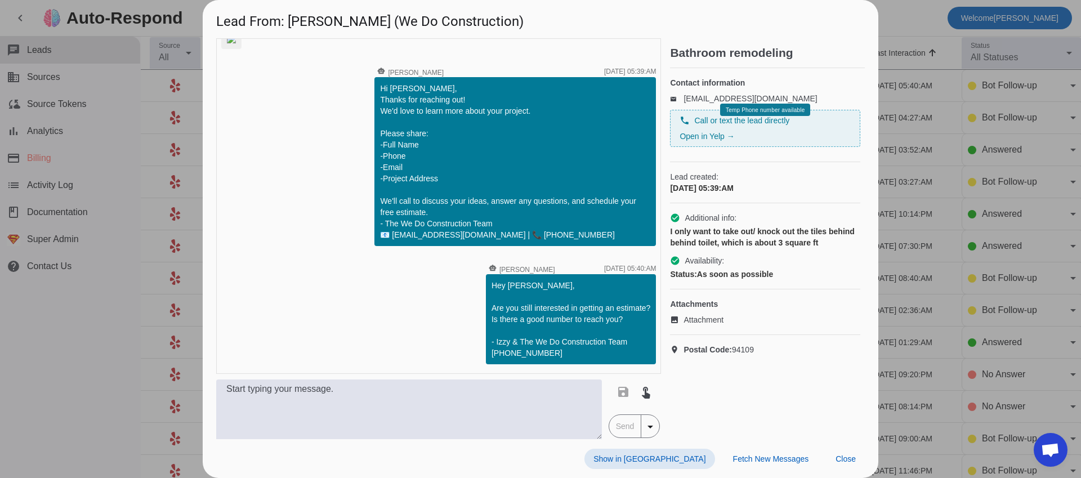
scroll to position [108, 0]
click at [956, 277] on div at bounding box center [540, 239] width 1081 height 478
